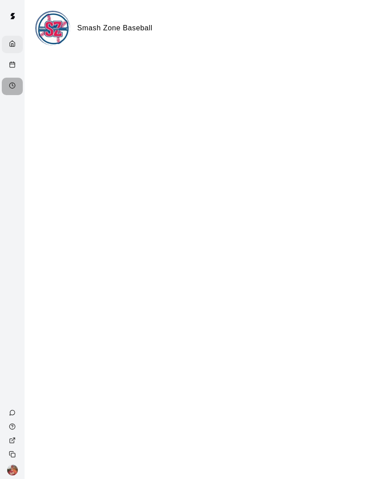
click at [8, 86] on div "Availability" at bounding box center [12, 86] width 21 height 17
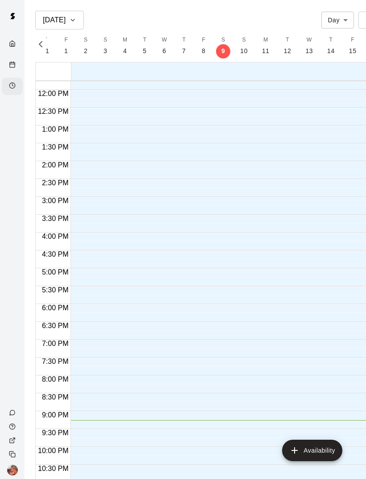
scroll to position [421, 0]
click at [6, 68] on div "Calendar" at bounding box center [12, 65] width 21 height 17
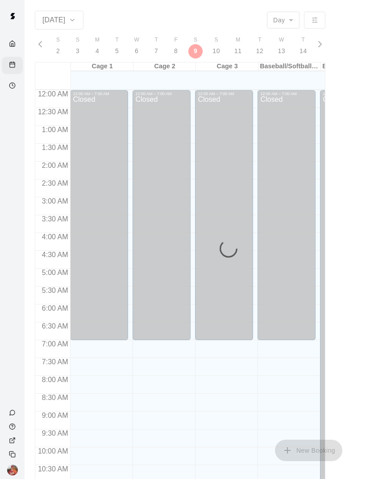
scroll to position [403, 0]
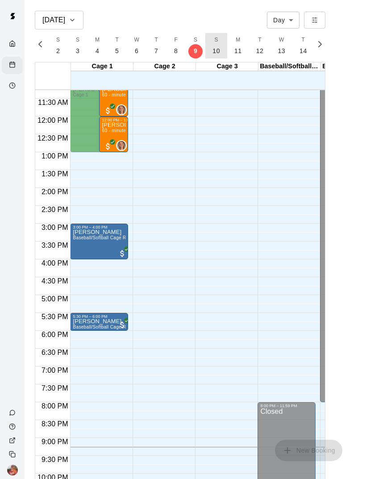
click at [222, 54] on button "S 10" at bounding box center [217, 45] width 22 height 25
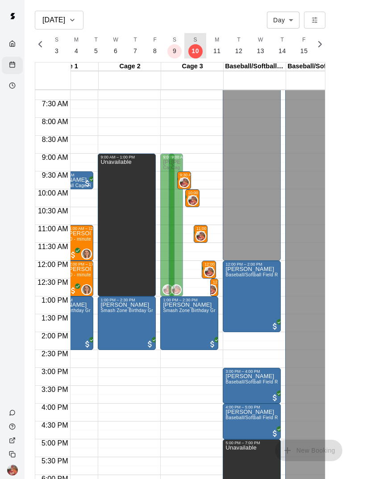
scroll to position [0, 0]
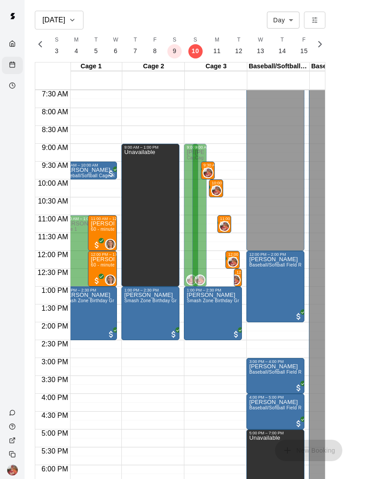
click at [11, 86] on icon "Availability" at bounding box center [12, 85] width 7 height 7
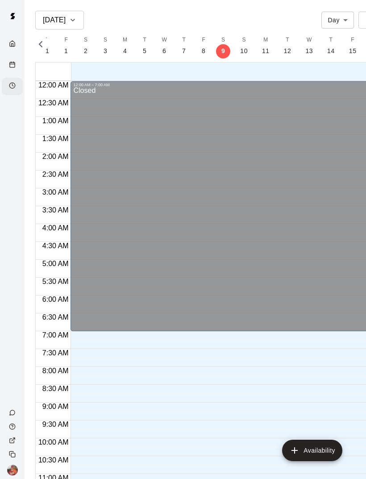
scroll to position [421, 0]
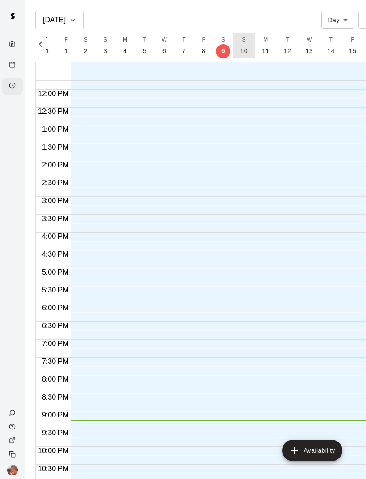
click at [245, 56] on button "S 10" at bounding box center [244, 45] width 22 height 25
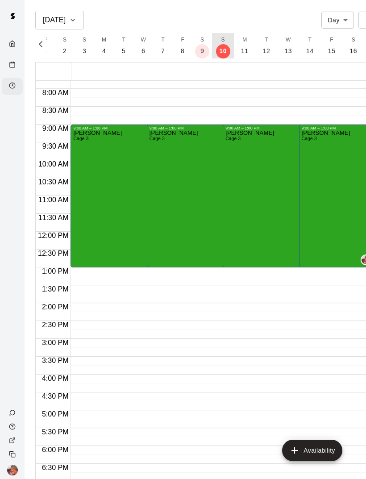
scroll to position [239, 0]
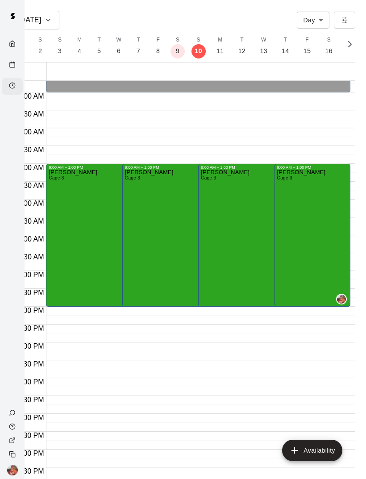
click at [306, 165] on div at bounding box center [313, 165] width 71 height 0
click at [287, 176] on icon "edit" at bounding box center [286, 173] width 11 height 11
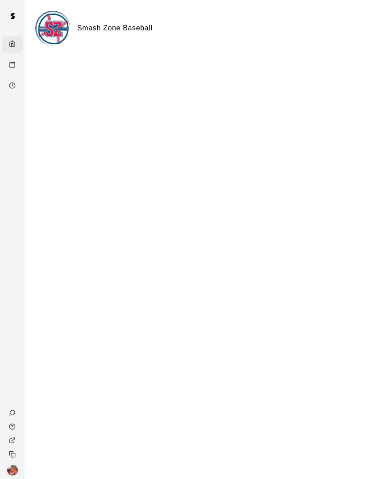
click at [10, 67] on rect "Calendar" at bounding box center [12, 65] width 5 height 5
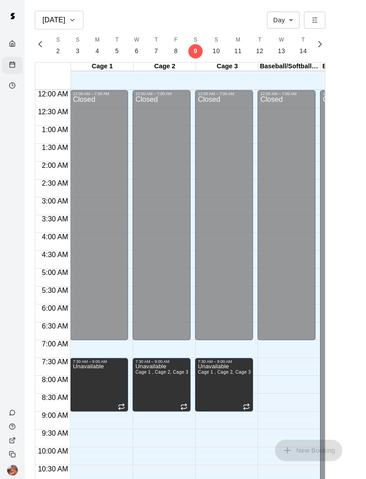
scroll to position [403, 0]
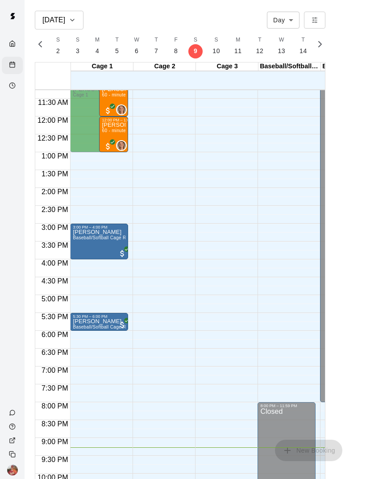
click at [10, 88] on icon "Availability" at bounding box center [12, 85] width 7 height 7
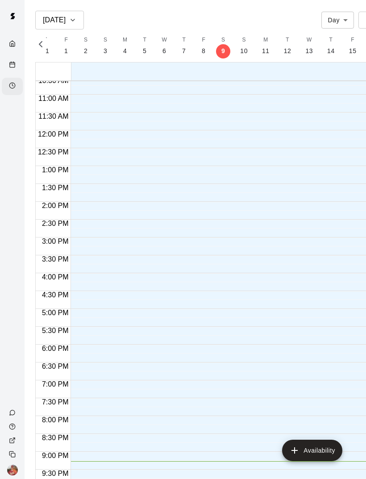
scroll to position [377, 0]
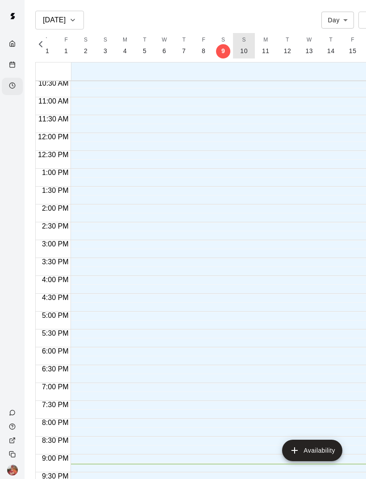
click at [246, 53] on button "S 10" at bounding box center [244, 45] width 22 height 25
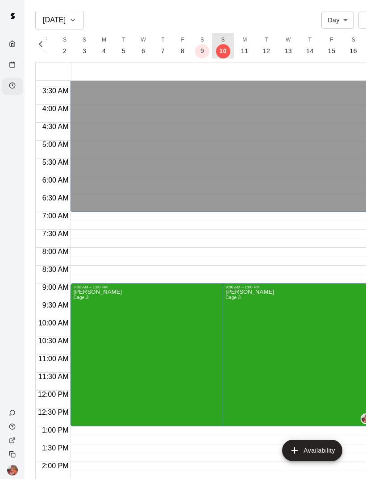
scroll to position [120, 0]
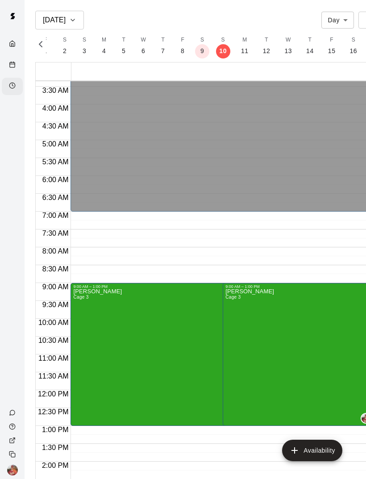
click at [309, 239] on div at bounding box center [183, 239] width 366 height 479
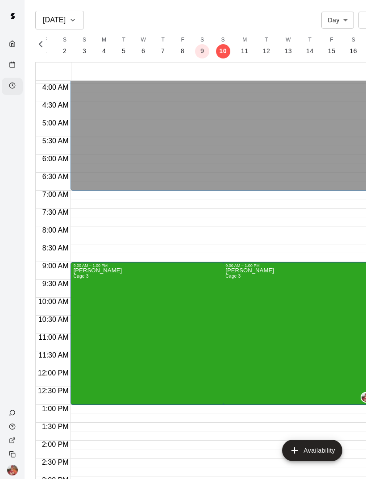
scroll to position [143, 0]
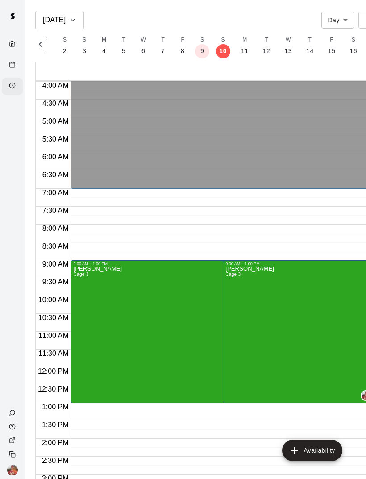
click at [238, 276] on icon "edit" at bounding box center [235, 275] width 11 height 11
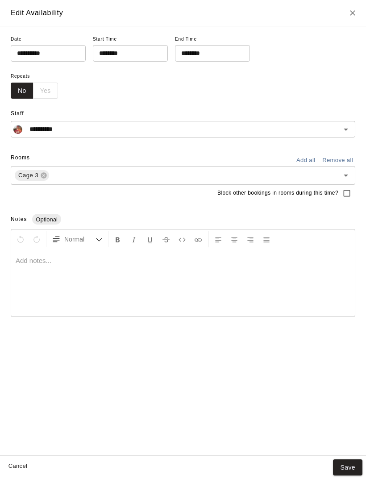
click at [134, 54] on input "********" at bounding box center [127, 53] width 69 height 17
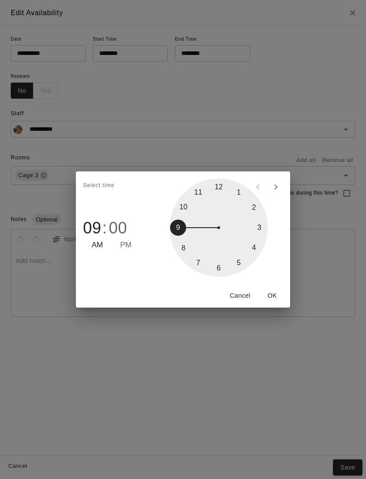
click at [125, 228] on span "00" at bounding box center [118, 228] width 18 height 19
type input "********"
click at [274, 296] on button "OK" at bounding box center [272, 296] width 29 height 17
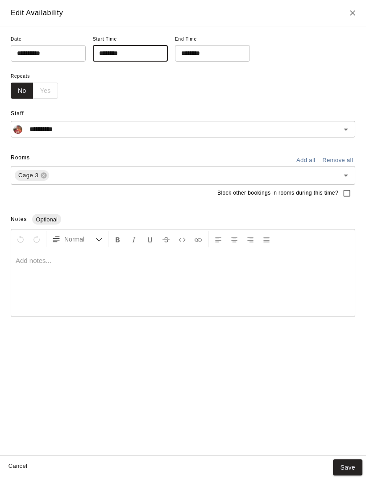
click at [349, 468] on button "Save" at bounding box center [347, 468] width 29 height 17
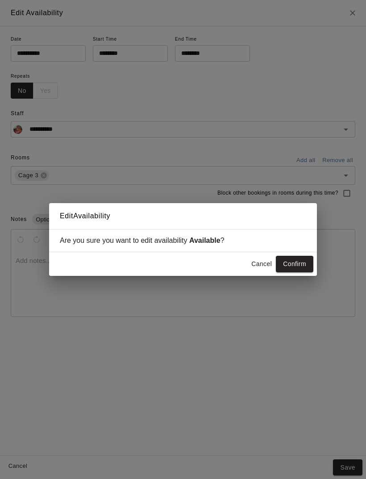
click at [298, 261] on button "Confirm" at bounding box center [295, 264] width 38 height 17
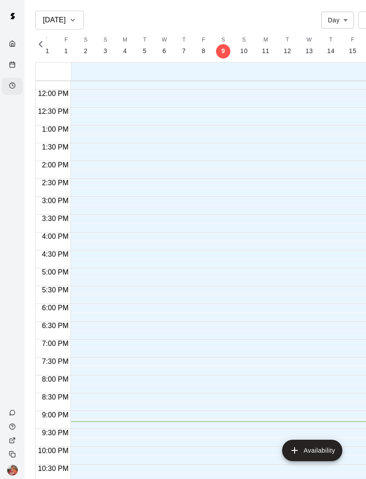
scroll to position [421, 0]
click at [241, 52] on p "10" at bounding box center [244, 50] width 8 height 9
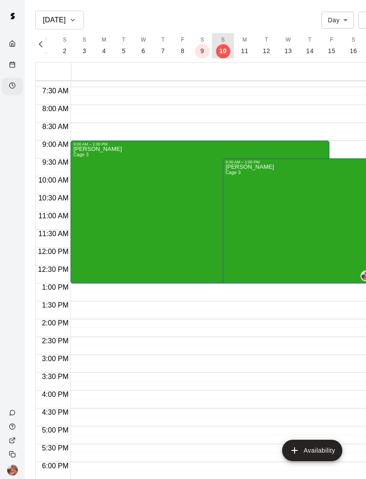
scroll to position [263, 0]
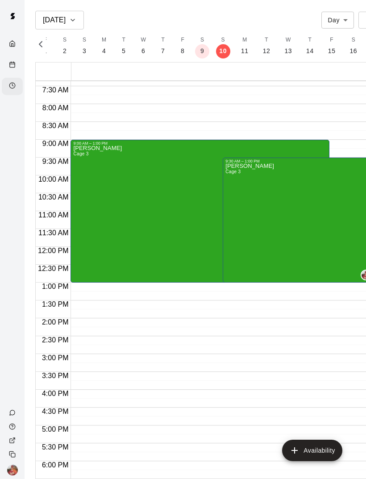
click at [163, 198] on div "[PERSON_NAME] Cage 3" at bounding box center [199, 385] width 253 height 479
click at [87, 158] on icon "edit" at bounding box center [82, 155] width 11 height 11
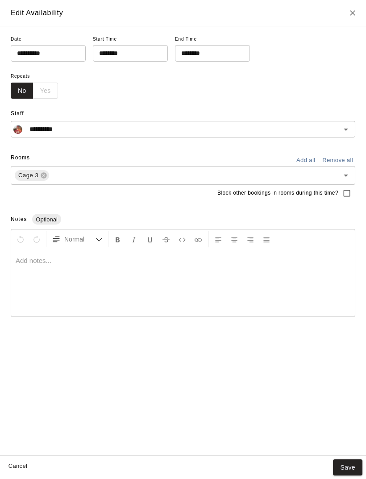
click at [131, 50] on input "********" at bounding box center [127, 53] width 69 height 17
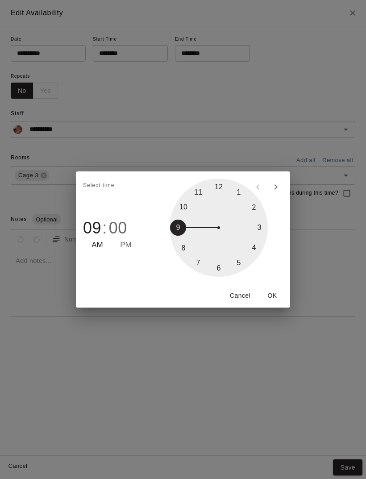
click at [124, 228] on span "00" at bounding box center [118, 228] width 18 height 19
type input "********"
click at [280, 297] on button "OK" at bounding box center [272, 296] width 29 height 17
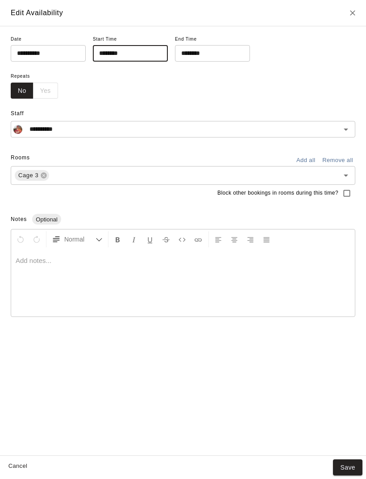
click at [348, 465] on button "Save" at bounding box center [347, 468] width 29 height 17
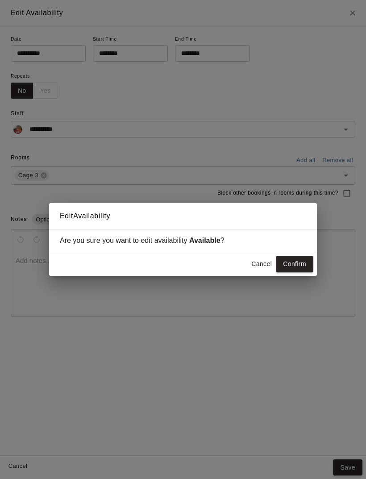
click at [302, 264] on button "Confirm" at bounding box center [295, 264] width 38 height 17
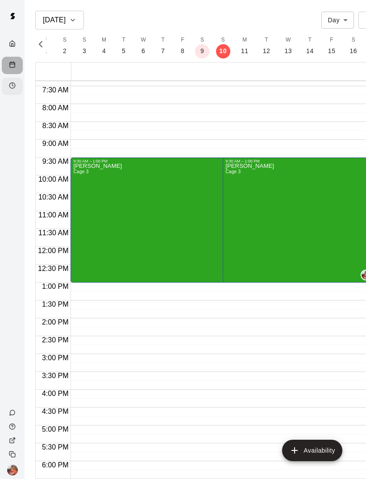
click at [11, 64] on line "Calendar" at bounding box center [12, 64] width 5 height 0
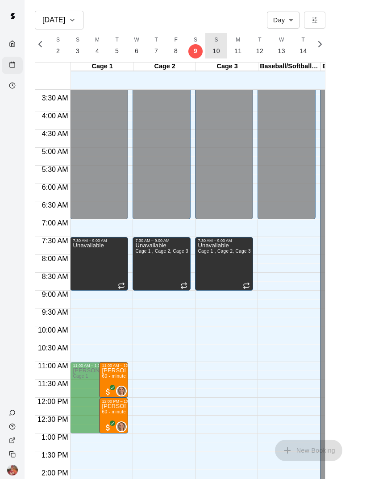
click at [222, 54] on button "S 10" at bounding box center [217, 45] width 22 height 25
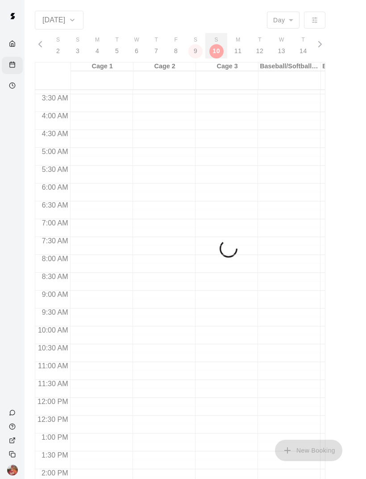
scroll to position [118, 0]
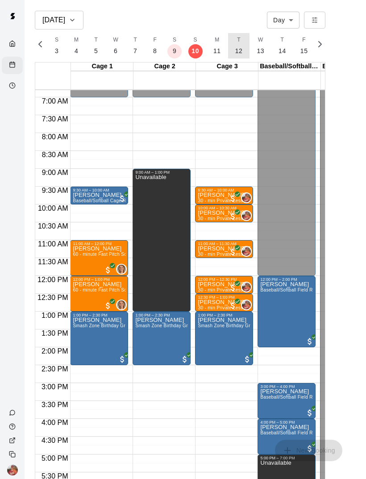
click at [240, 52] on button "T 12" at bounding box center [239, 45] width 22 height 25
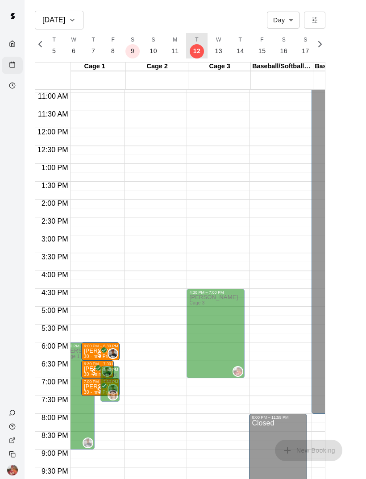
scroll to position [391, 9]
click at [215, 50] on p "13" at bounding box center [219, 50] width 8 height 9
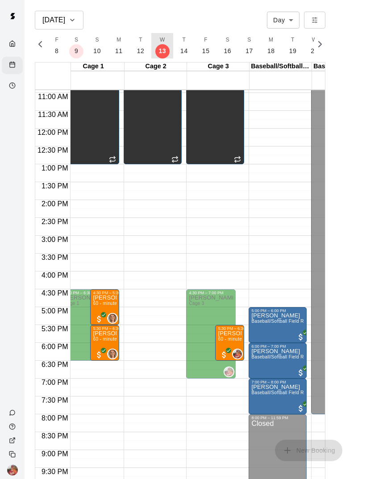
scroll to position [0, 3931]
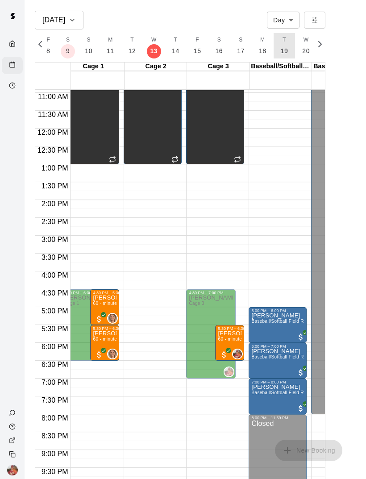
click at [290, 51] on button "T 19" at bounding box center [285, 45] width 22 height 25
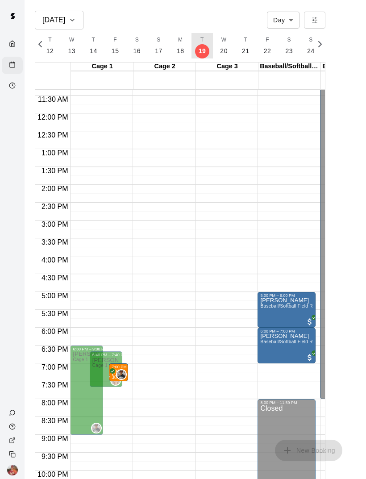
scroll to position [404, 0]
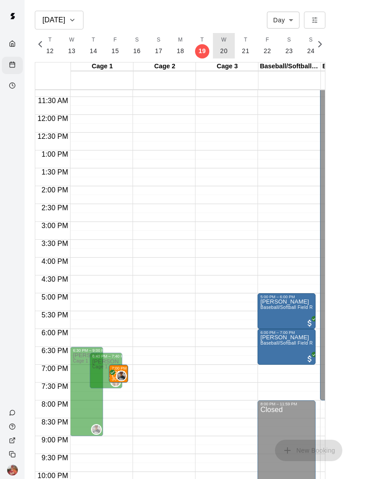
click at [222, 50] on p "20" at bounding box center [224, 50] width 8 height 9
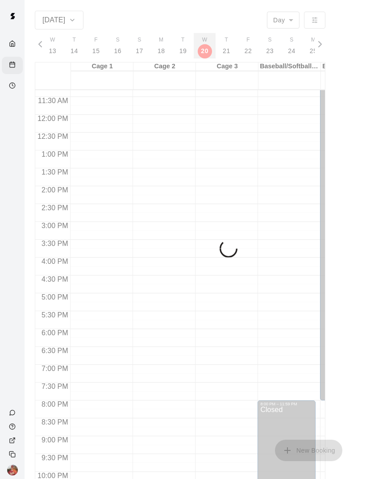
scroll to position [0, 4034]
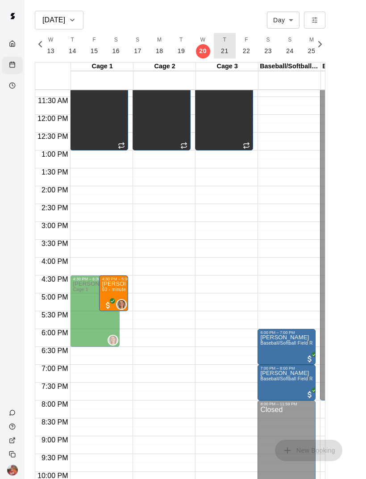
click at [224, 50] on p "21" at bounding box center [225, 50] width 8 height 9
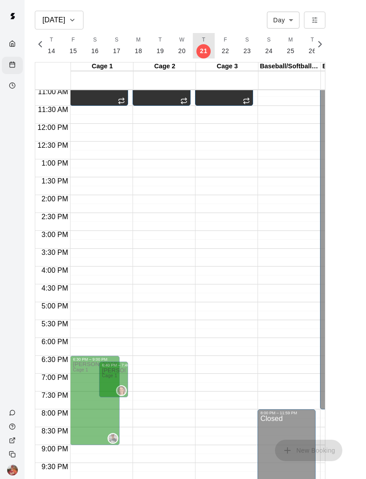
scroll to position [392, 0]
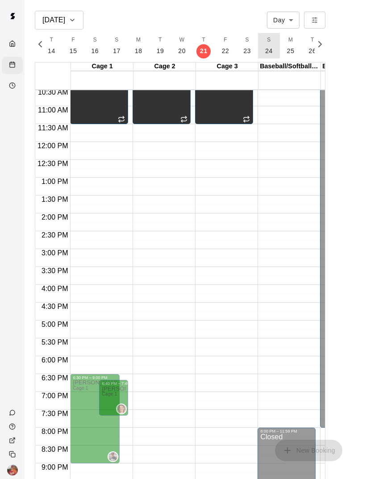
click at [270, 52] on button "S 24" at bounding box center [269, 45] width 22 height 25
